Goal: Transaction & Acquisition: Subscribe to service/newsletter

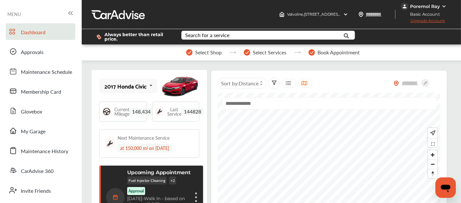
click at [418, 21] on span "Upgrade Account" at bounding box center [423, 22] width 44 height 8
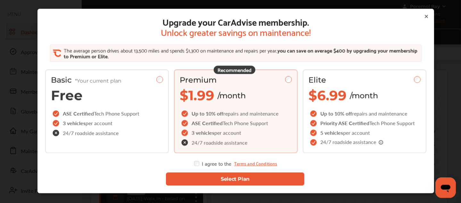
click at [204, 175] on button "Select Plan" at bounding box center [235, 179] width 138 height 13
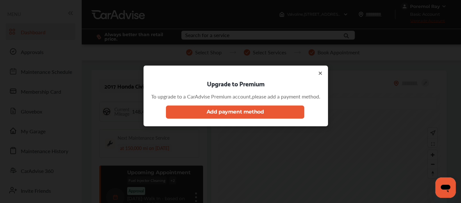
click at [229, 110] on button "Add payment method" at bounding box center [235, 112] width 138 height 13
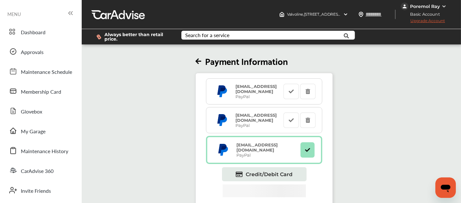
click at [414, 20] on span "Upgrade Account" at bounding box center [423, 22] width 44 height 8
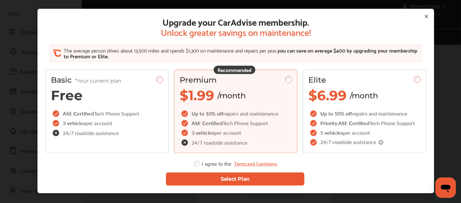
click at [204, 180] on button "Select Plan" at bounding box center [235, 179] width 138 height 13
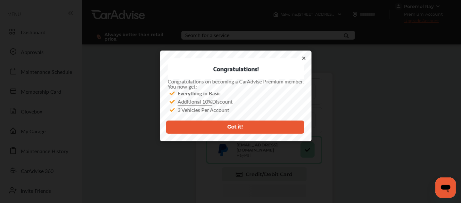
click at [303, 59] on icon at bounding box center [304, 58] width 3 height 3
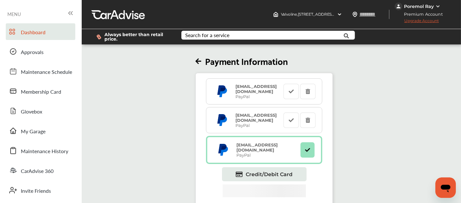
click at [28, 35] on span "Dashboard" at bounding box center [33, 33] width 25 height 8
